Goal: Obtain resource: Download file/media

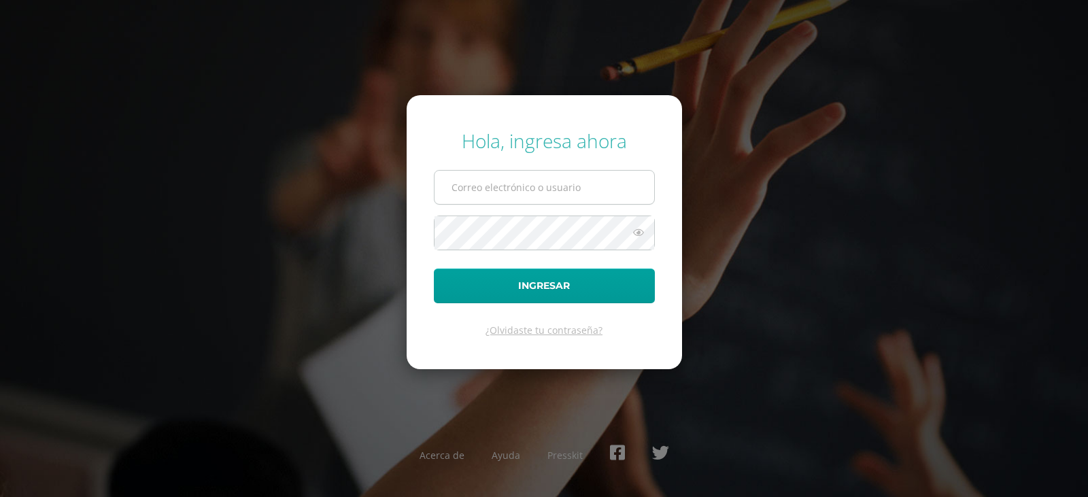
click at [580, 190] on input "text" at bounding box center [544, 187] width 220 height 33
type input "pjarrivillaga@hotmail.com"
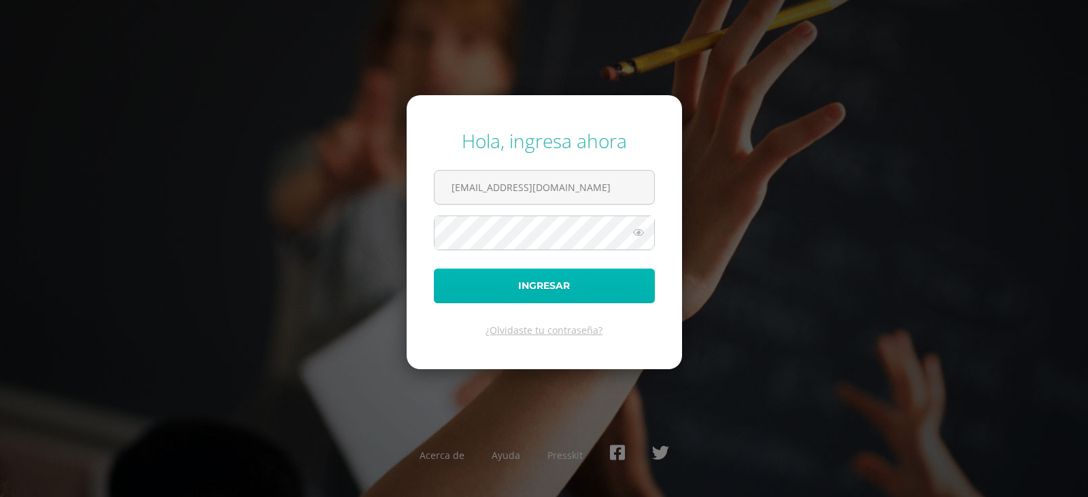
click at [601, 294] on button "Ingresar" at bounding box center [544, 285] width 221 height 35
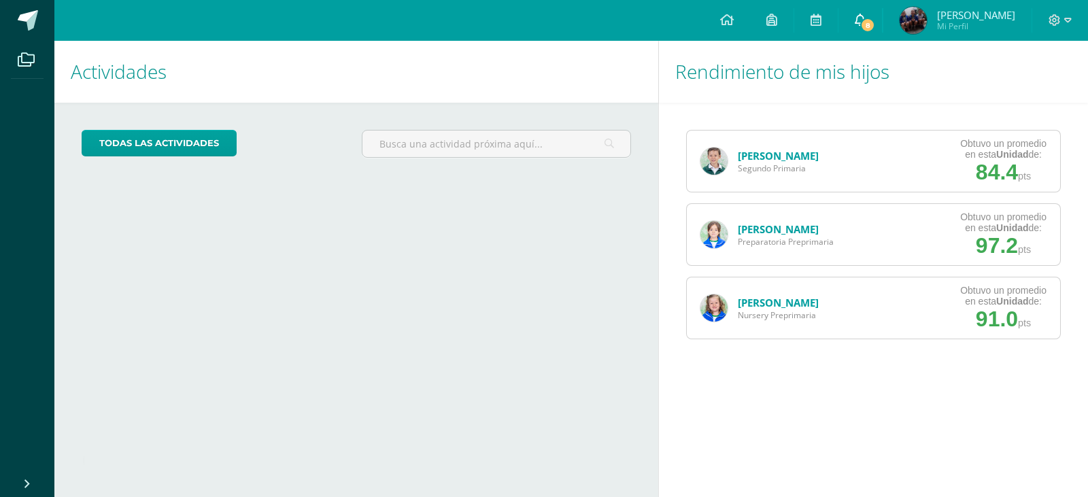
click at [875, 18] on span "8" at bounding box center [867, 25] width 15 height 15
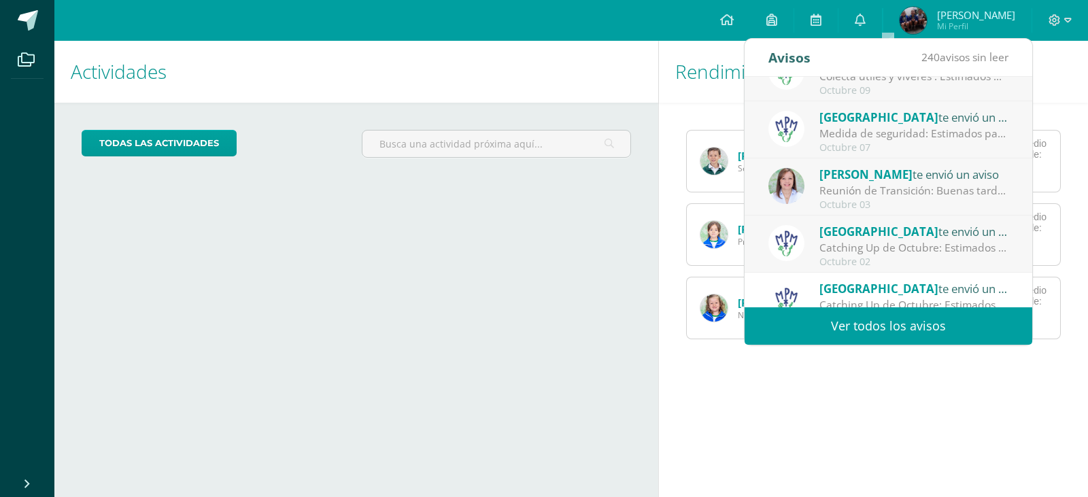
scroll to position [226, 0]
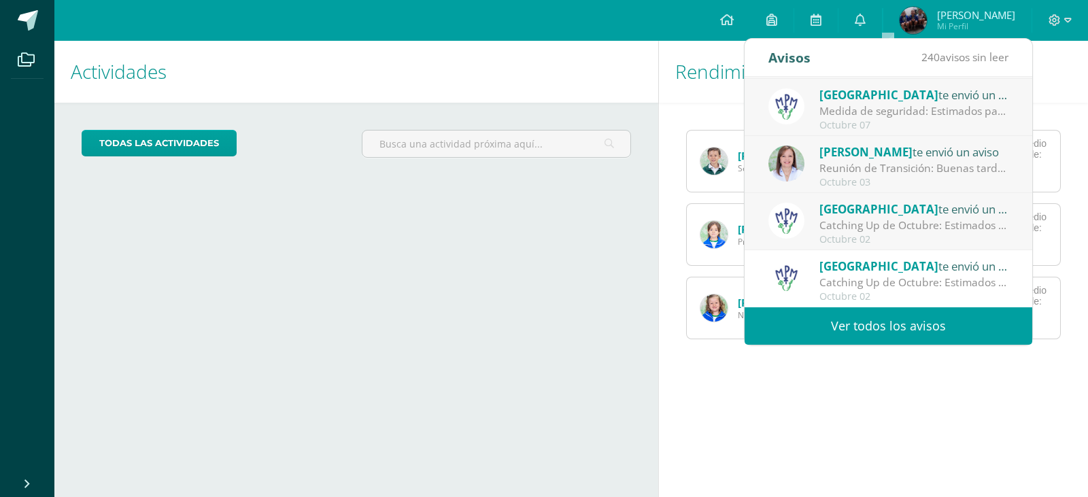
click at [932, 220] on div "Catching Up de Octubre: Estimados padres de familia: Compartimos con ustedes el…" at bounding box center [913, 226] width 189 height 16
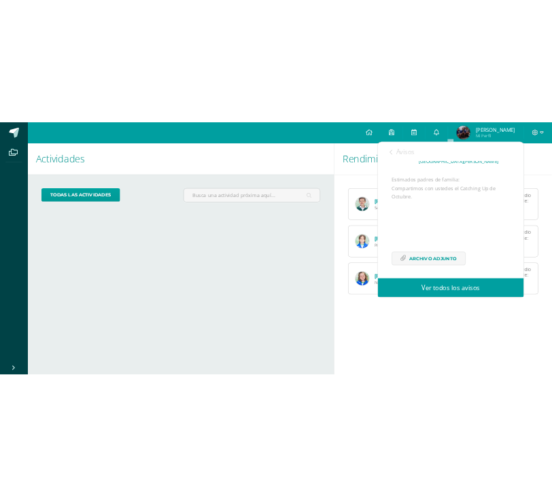
scroll to position [132, 0]
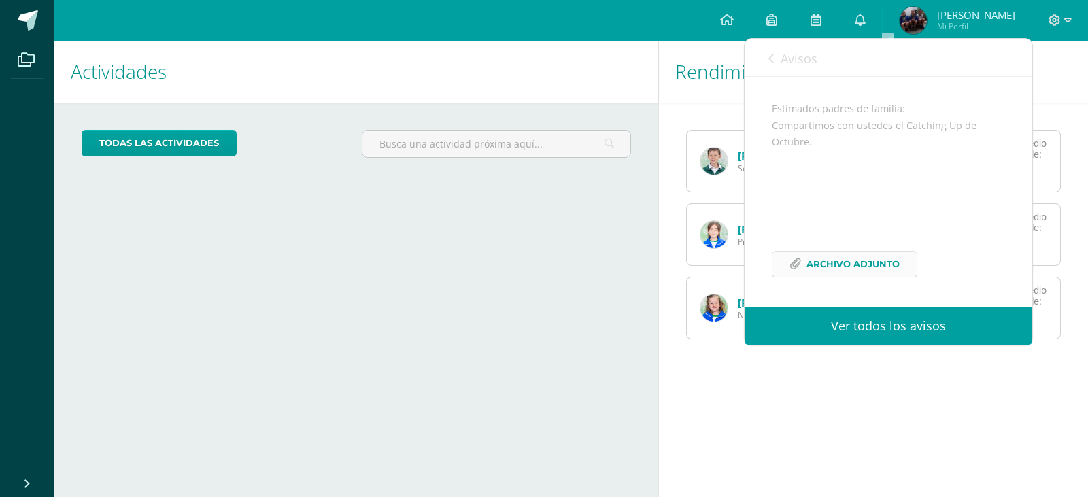
click at [850, 258] on span "Archivo Adjunto" at bounding box center [852, 263] width 93 height 25
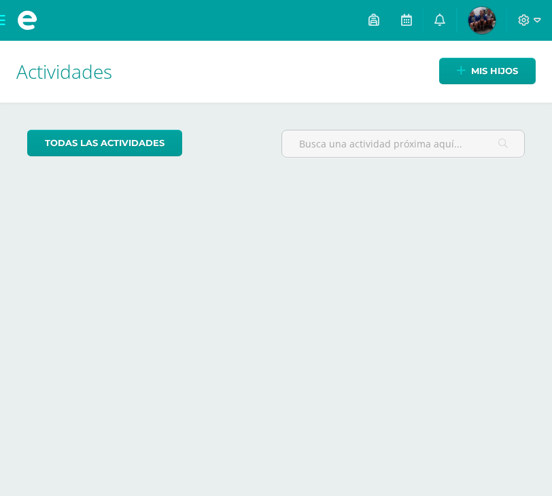
scroll to position [108, 0]
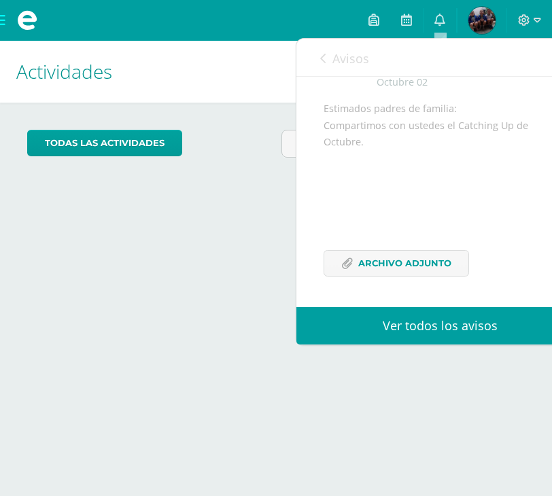
click at [439, 315] on link "Ver todos los avisos" at bounding box center [440, 325] width 288 height 37
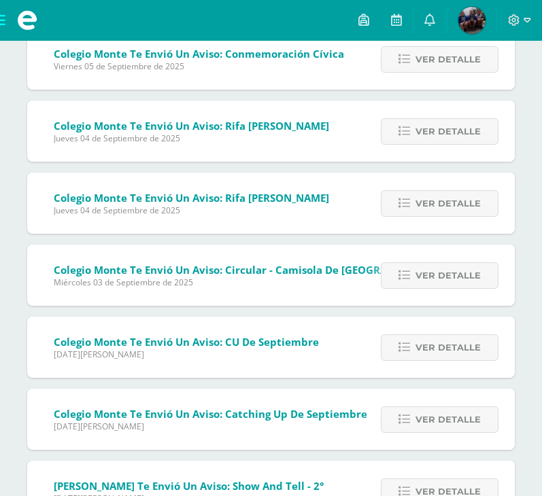
scroll to position [1224, 0]
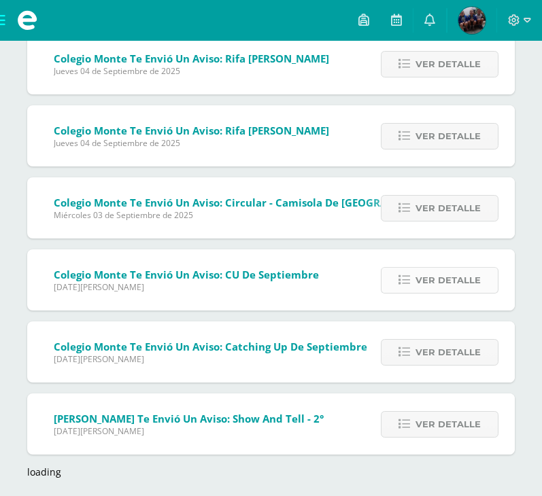
click at [432, 281] on span "Ver detalle" at bounding box center [447, 280] width 65 height 25
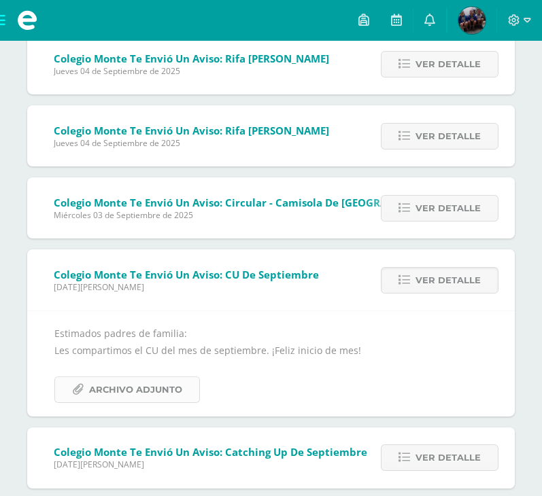
click at [109, 385] on span "Archivo Adjunto" at bounding box center [135, 389] width 93 height 25
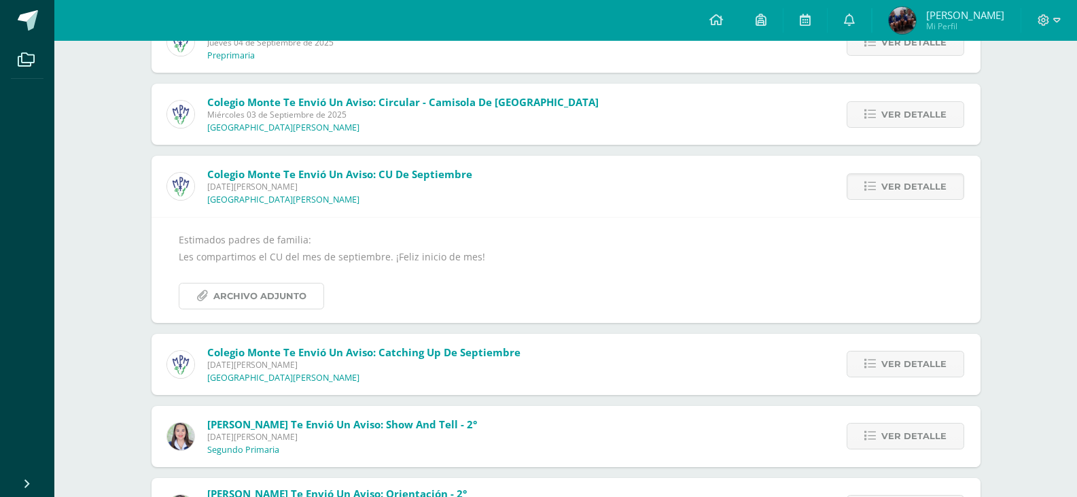
scroll to position [1314, 0]
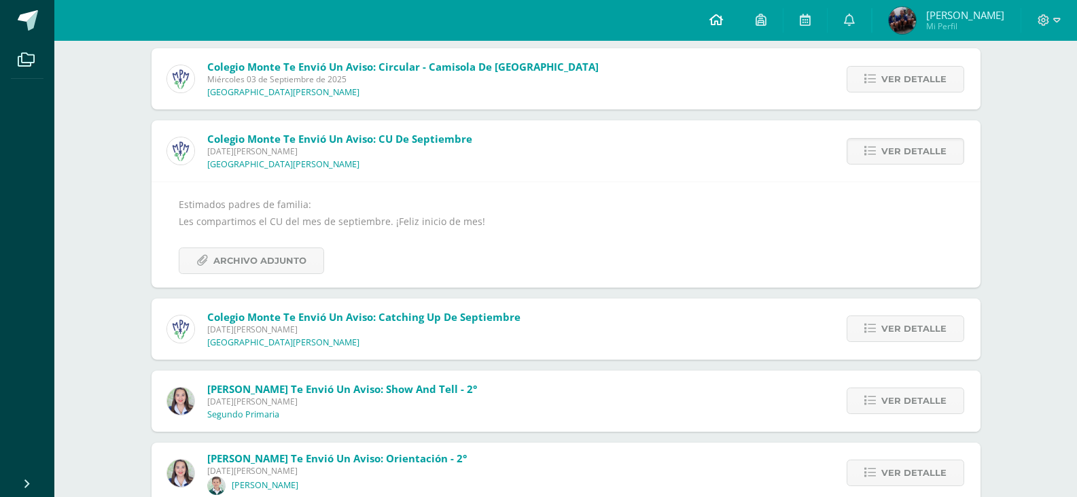
click at [541, 18] on icon at bounding box center [717, 20] width 14 height 12
click at [541, 19] on icon at bounding box center [717, 20] width 14 height 12
click at [30, 22] on span at bounding box center [28, 20] width 20 height 20
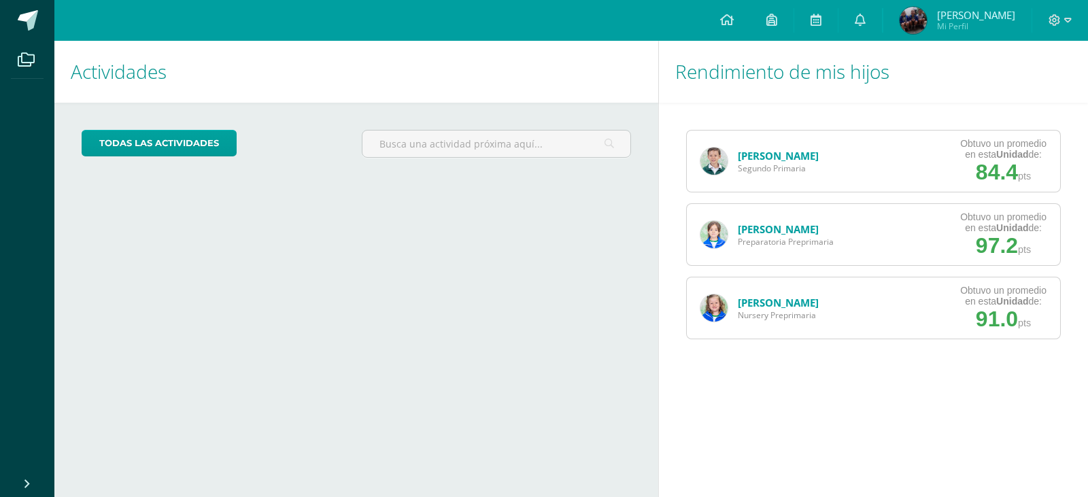
click at [753, 157] on link "[PERSON_NAME]" at bounding box center [778, 156] width 81 height 14
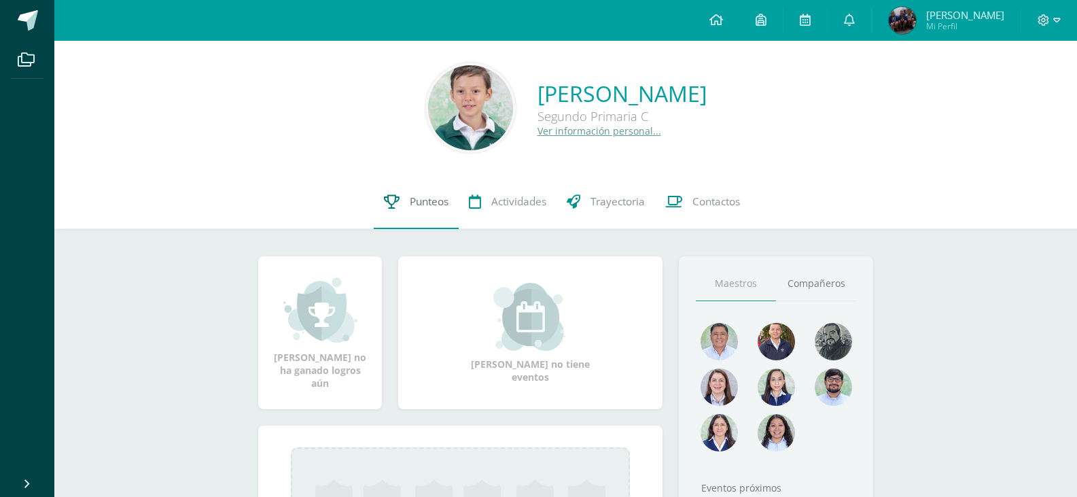
click at [430, 204] on span "Punteos" at bounding box center [429, 201] width 39 height 14
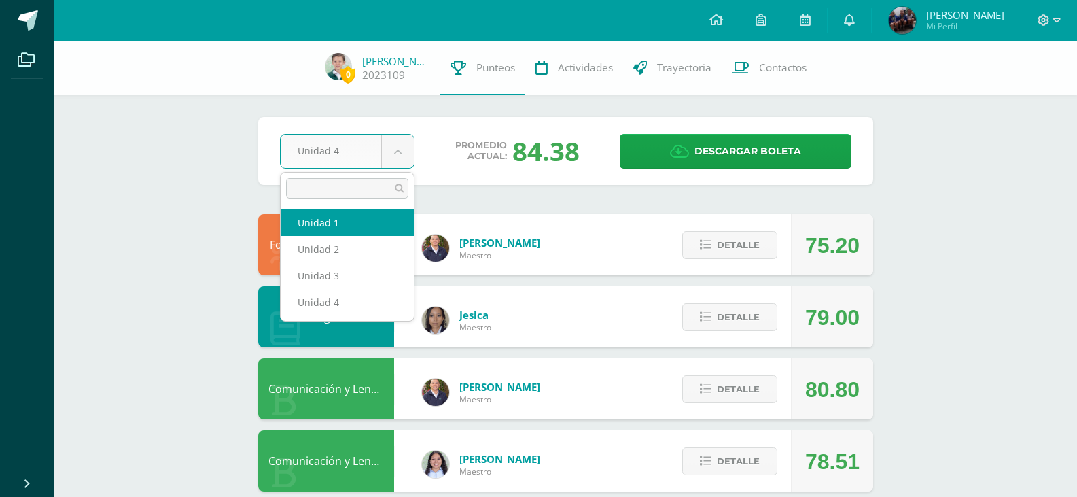
select select "Unidad 1"
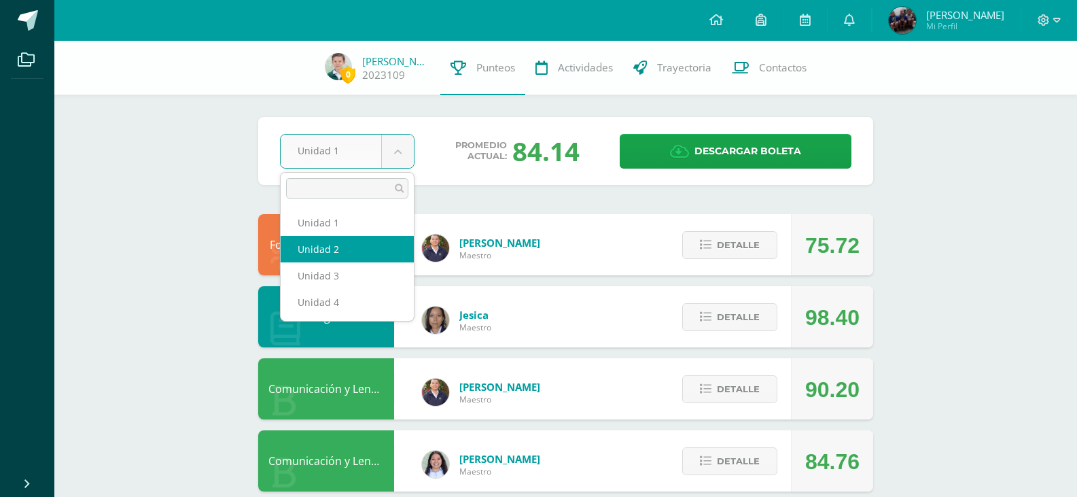
select select "Unidad 2"
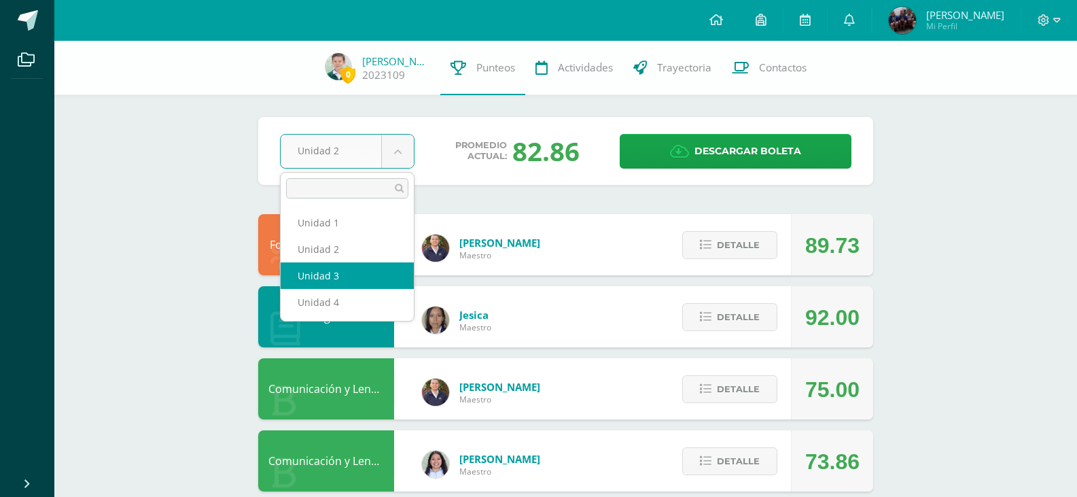
select select "Unidad 3"
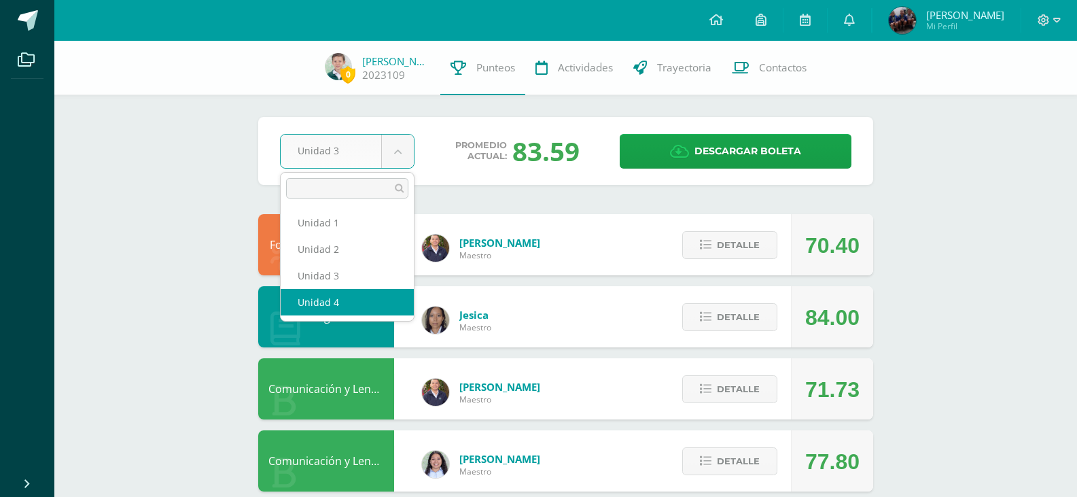
select select "Unidad 4"
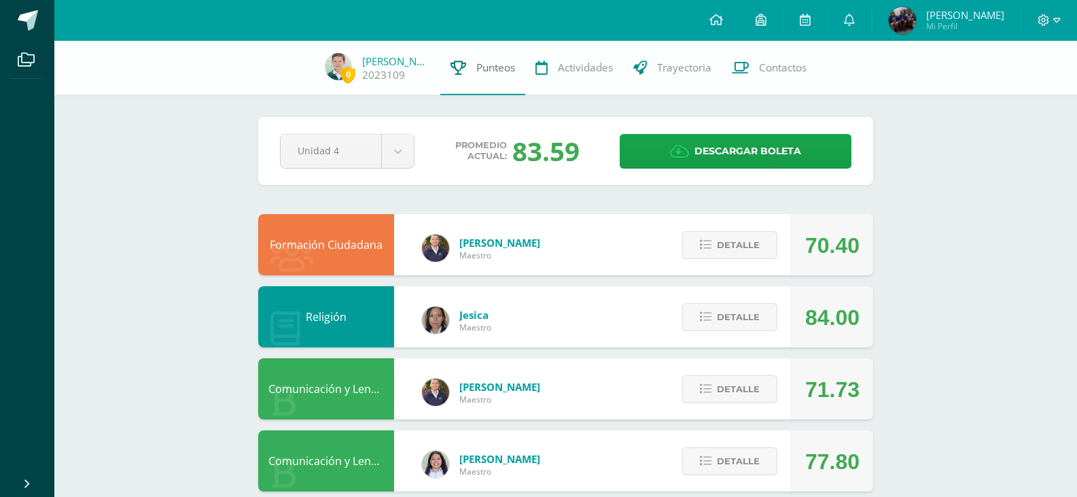
click at [488, 68] on span "Punteos" at bounding box center [495, 67] width 39 height 14
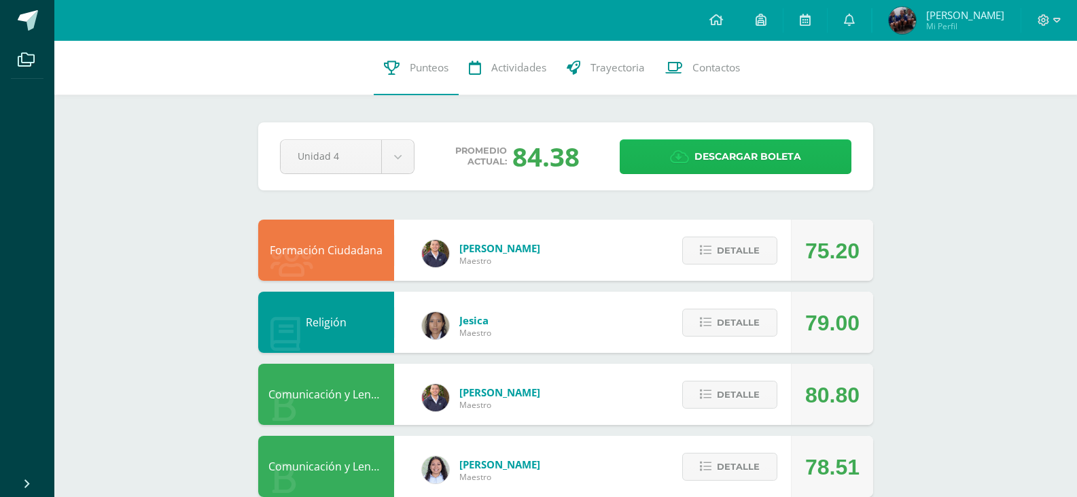
click at [727, 156] on span "Descargar boleta" at bounding box center [748, 156] width 107 height 33
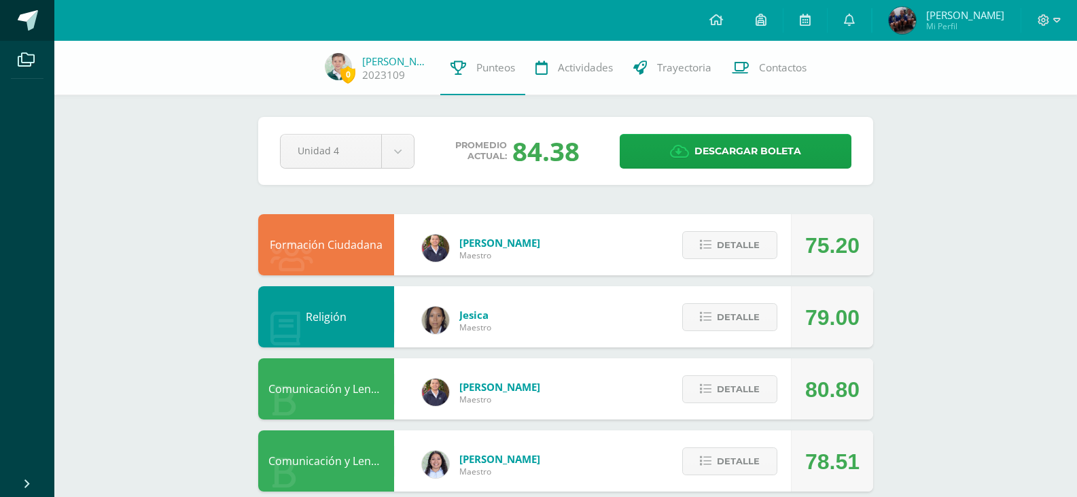
click at [35, 29] on span at bounding box center [28, 20] width 20 height 20
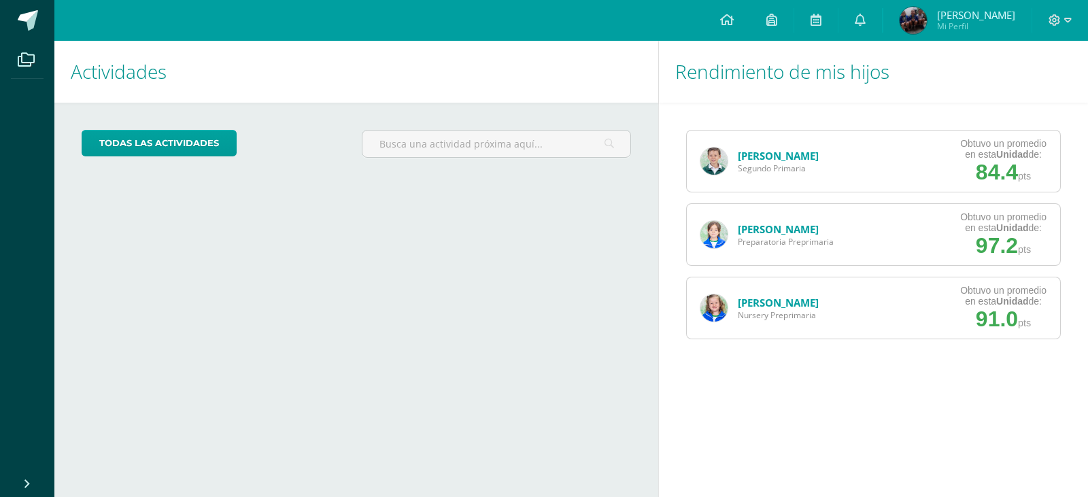
click at [818, 230] on link "[PERSON_NAME]" at bounding box center [778, 229] width 81 height 14
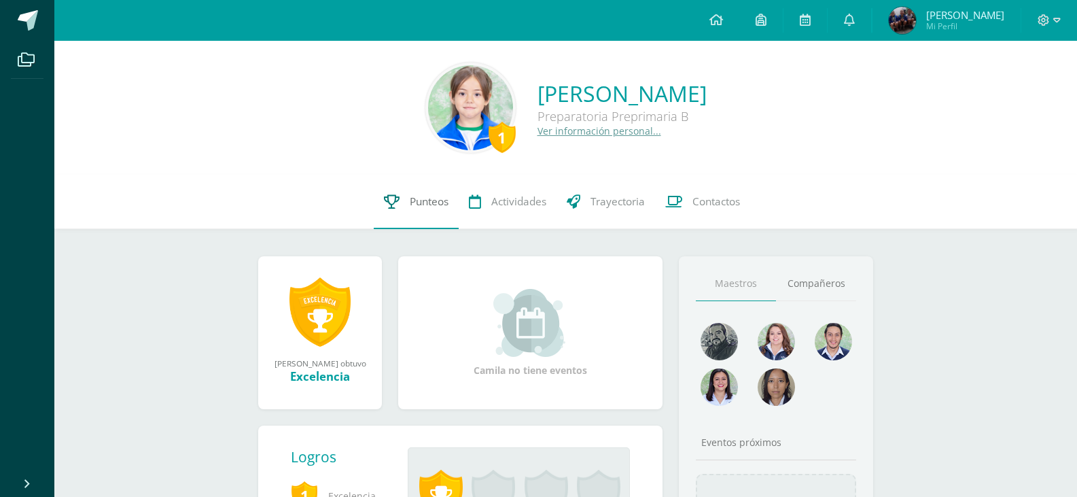
click at [426, 194] on span "Punteos" at bounding box center [429, 201] width 39 height 14
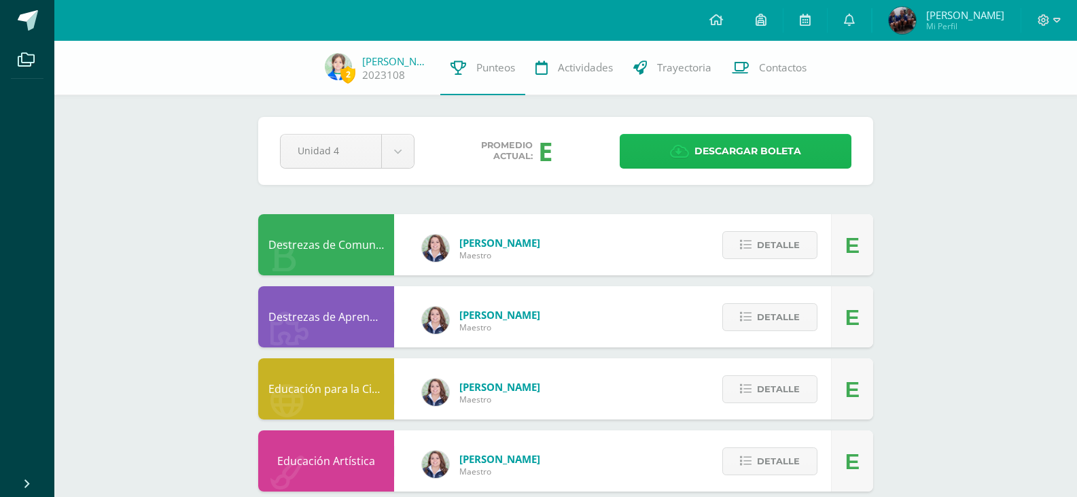
click at [725, 155] on span "Descargar boleta" at bounding box center [748, 151] width 107 height 33
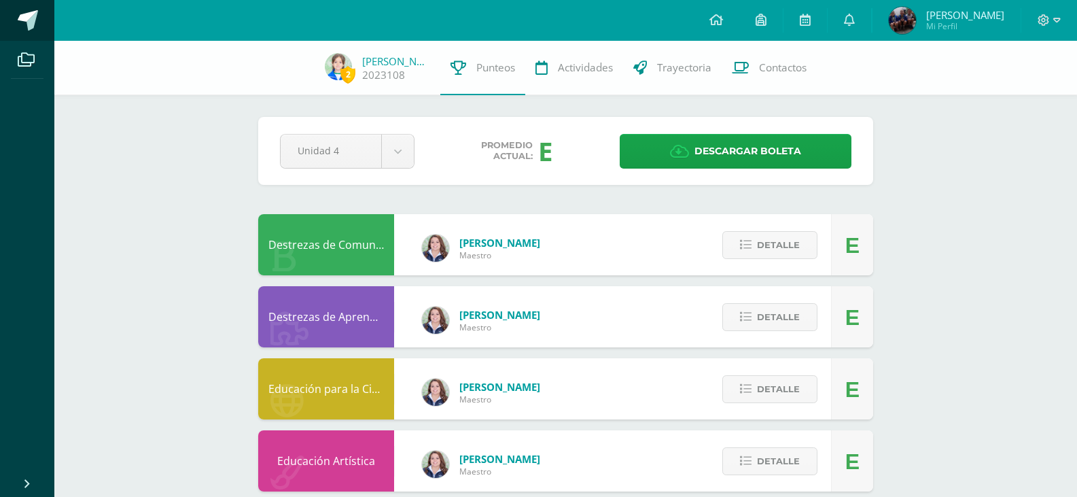
click at [30, 20] on span at bounding box center [28, 20] width 20 height 20
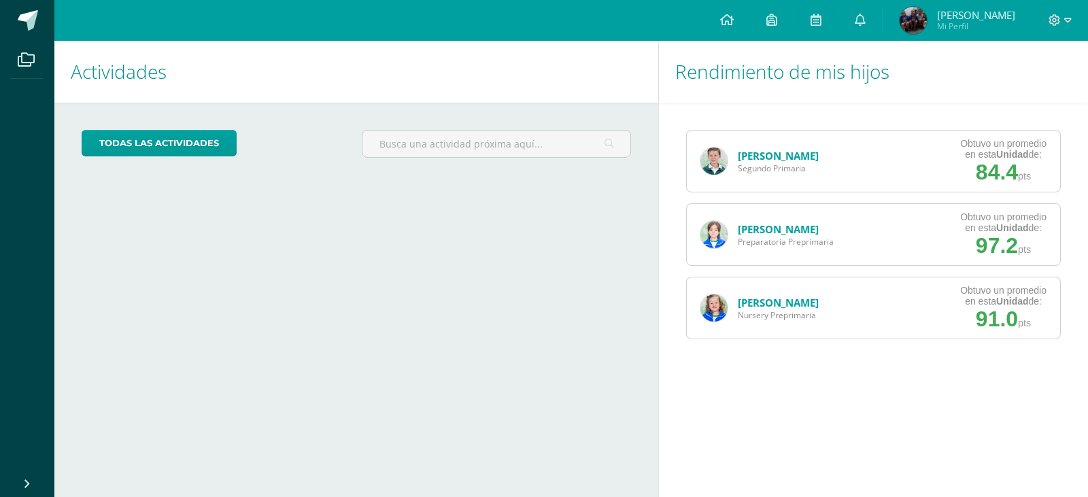
click at [814, 300] on link "[PERSON_NAME]" at bounding box center [778, 303] width 81 height 14
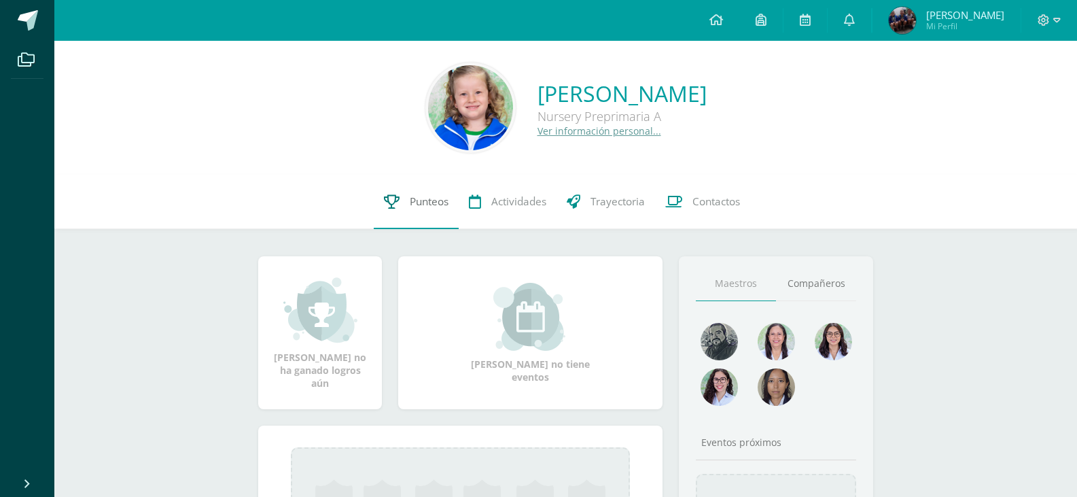
click at [420, 197] on span "Punteos" at bounding box center [429, 201] width 39 height 14
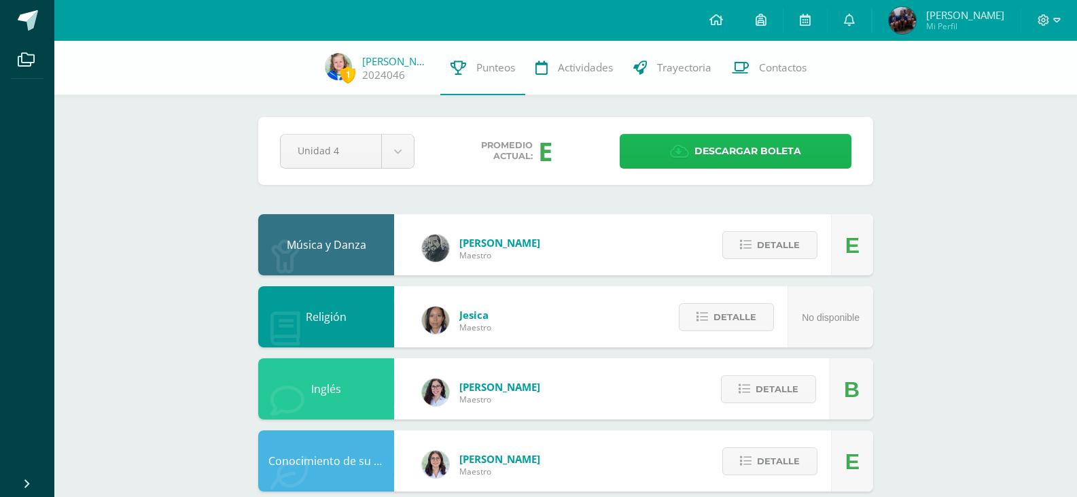
click at [704, 152] on span "Descargar boleta" at bounding box center [748, 151] width 107 height 33
